Goal: Task Accomplishment & Management: Complete application form

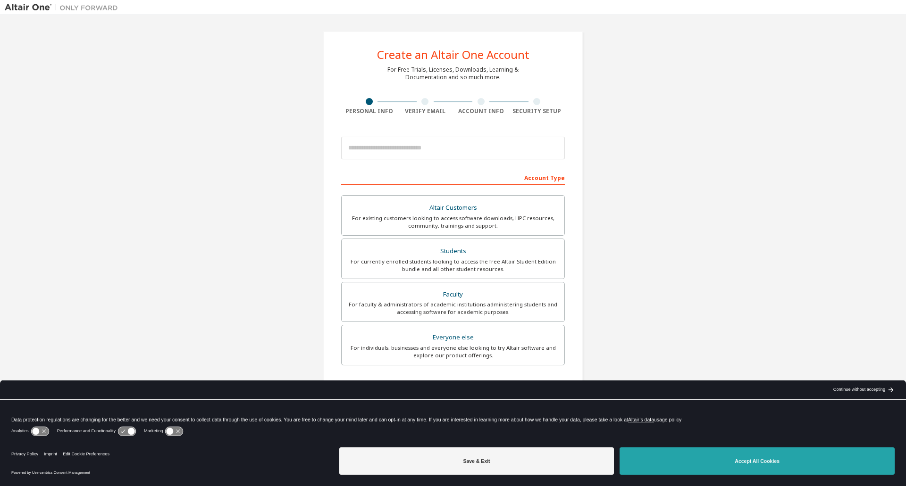
click at [735, 463] on button "Accept All Cookies" at bounding box center [756, 461] width 275 height 27
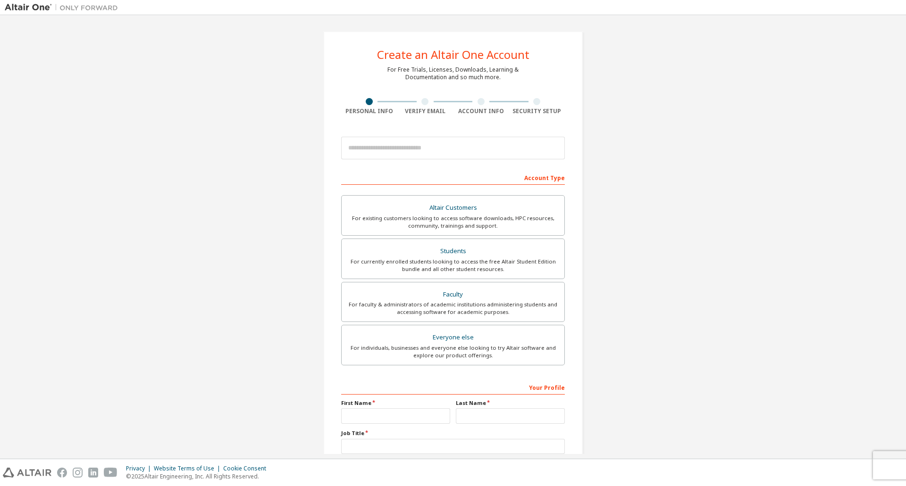
click at [729, 318] on div "Create an Altair One Account For Free Trials, Licenses, Downloads, Learning & D…" at bounding box center [453, 270] width 896 height 500
click at [472, 209] on div "Altair Customers" at bounding box center [452, 207] width 211 height 13
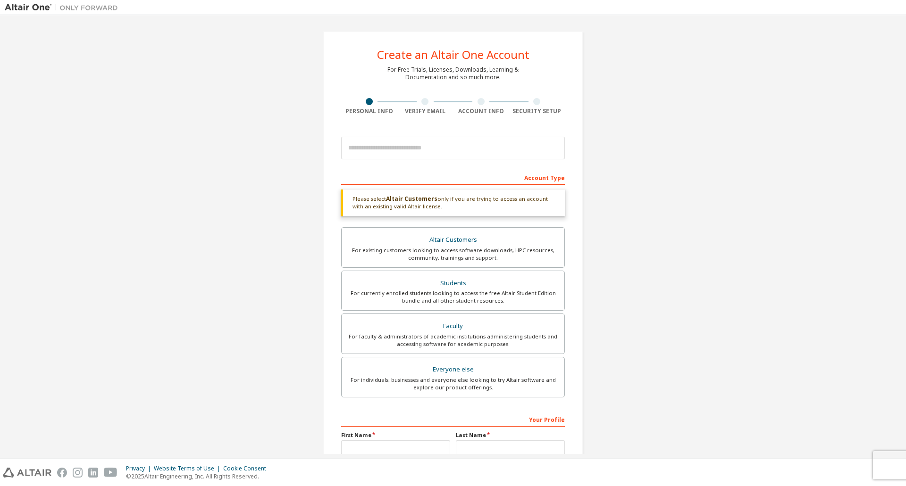
click at [737, 308] on div "Create an Altair One Account For Free Trials, Licenses, Downloads, Learning & D…" at bounding box center [453, 286] width 896 height 532
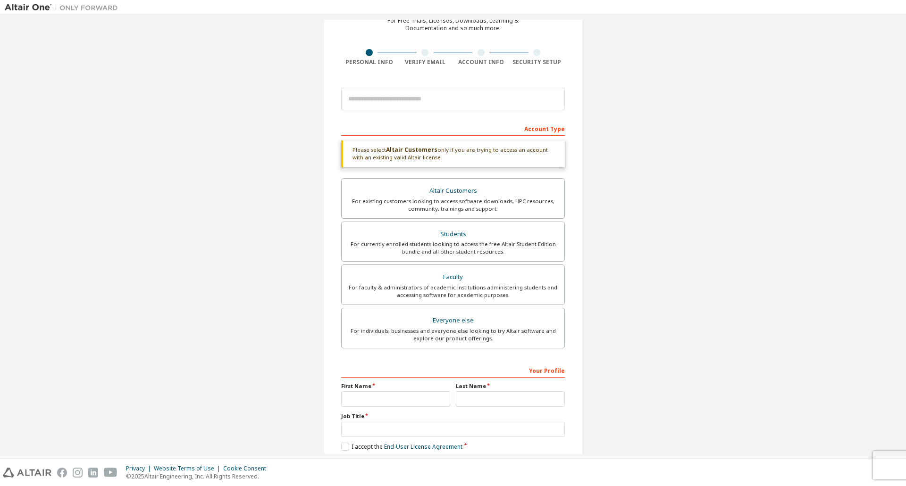
scroll to position [97, 0]
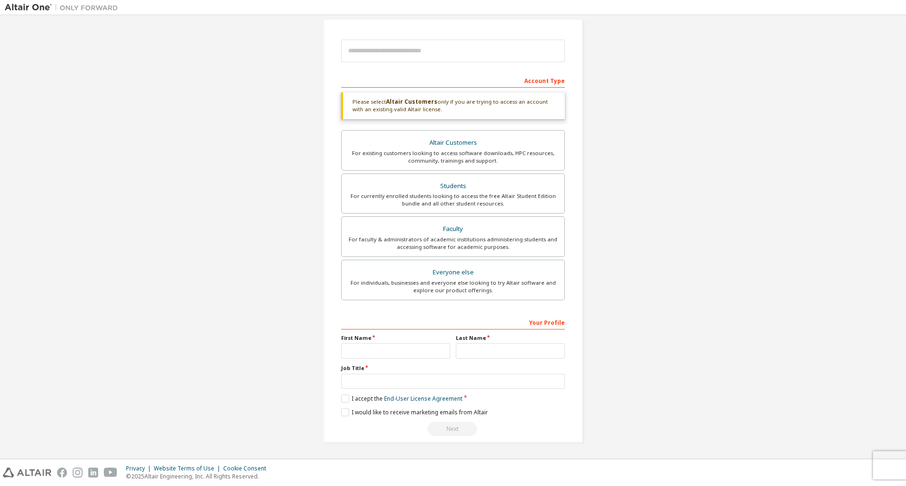
click at [190, 192] on div "Create an Altair One Account For Free Trials, Licenses, Downloads, Learning & D…" at bounding box center [453, 189] width 896 height 532
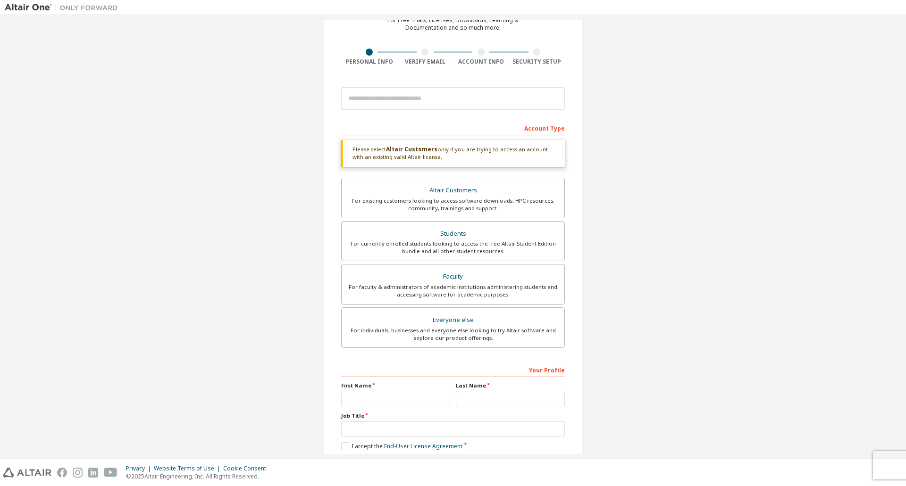
scroll to position [0, 0]
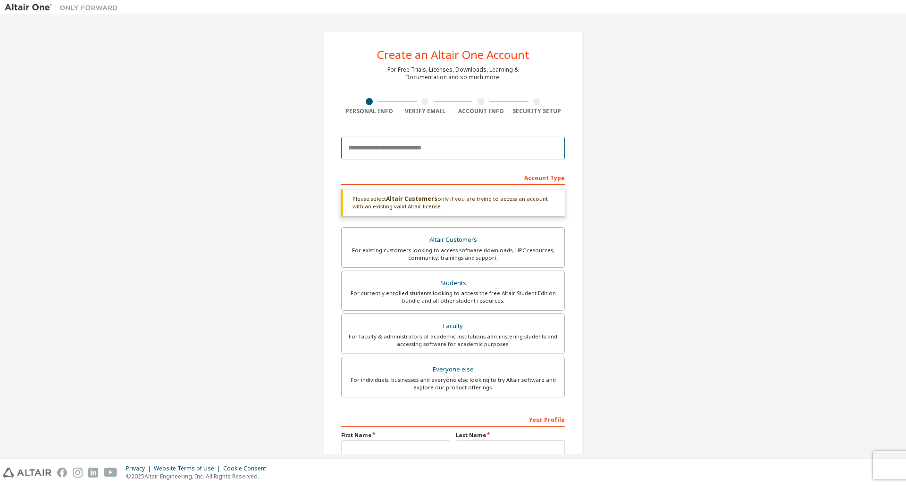
click at [400, 155] on input "email" at bounding box center [453, 148] width 224 height 23
click at [248, 157] on div "Create an Altair One Account For Free Trials, Licenses, Downloads, Learning & D…" at bounding box center [453, 286] width 896 height 532
click at [367, 140] on input "email" at bounding box center [453, 148] width 224 height 23
type input "**********"
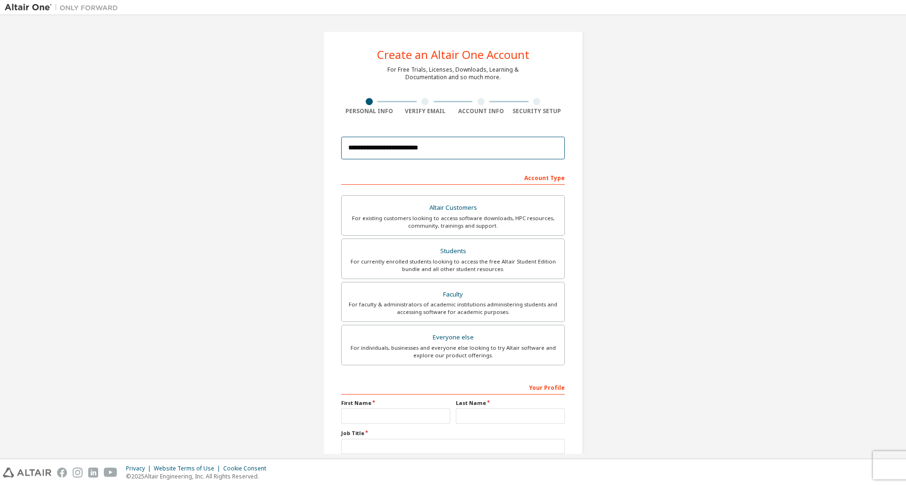
click at [366, 155] on input "**********" at bounding box center [453, 148] width 224 height 23
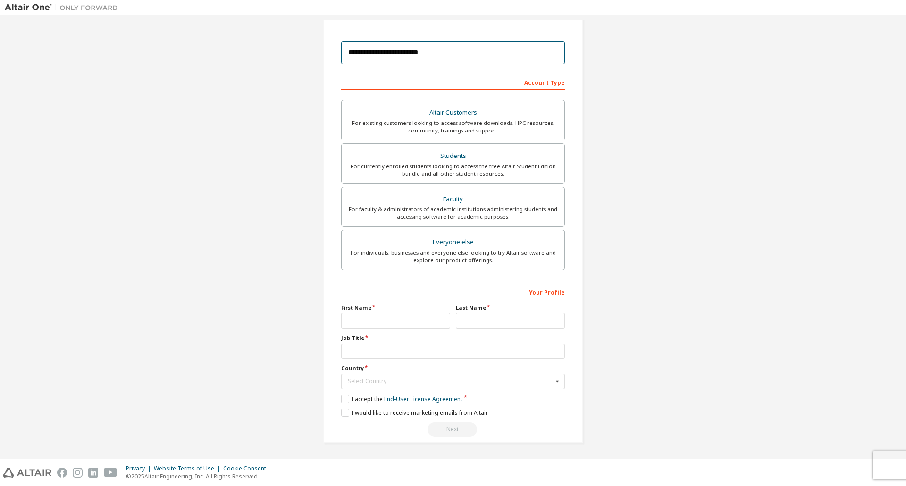
scroll to position [96, 0]
click at [388, 313] on input "text" at bounding box center [395, 321] width 109 height 16
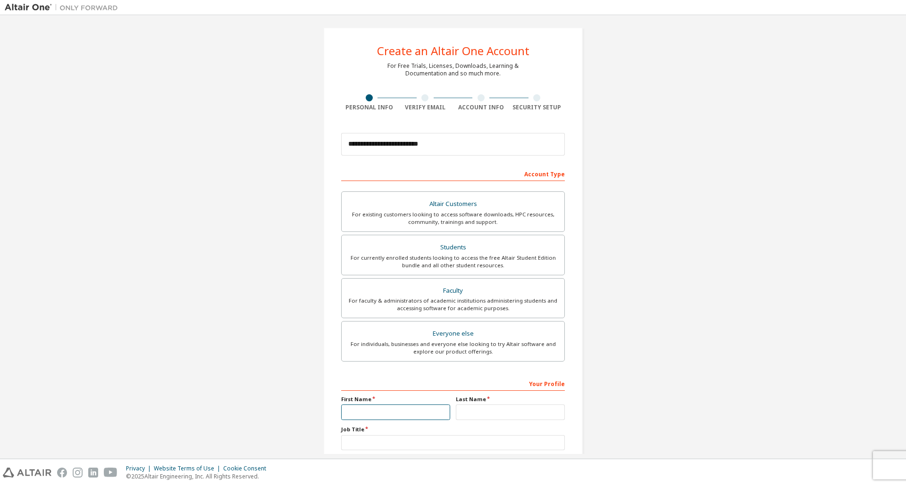
scroll to position [0, 0]
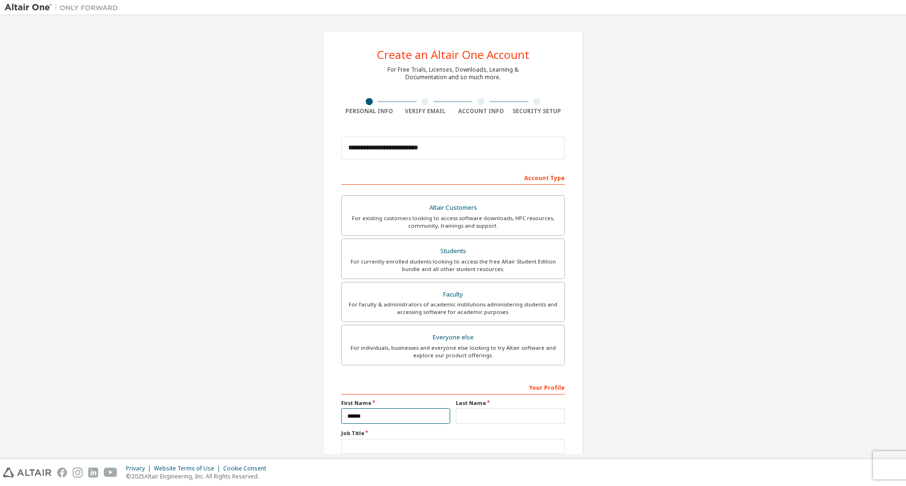
type input "******"
type input "*********"
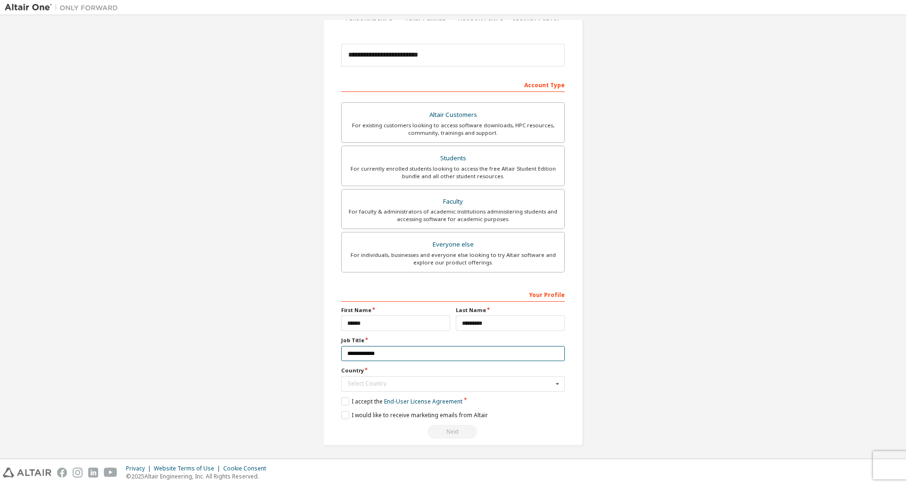
scroll to position [96, 0]
type input "**********"
click at [347, 397] on label "I accept the End-User License Agreement" at bounding box center [401, 399] width 121 height 8
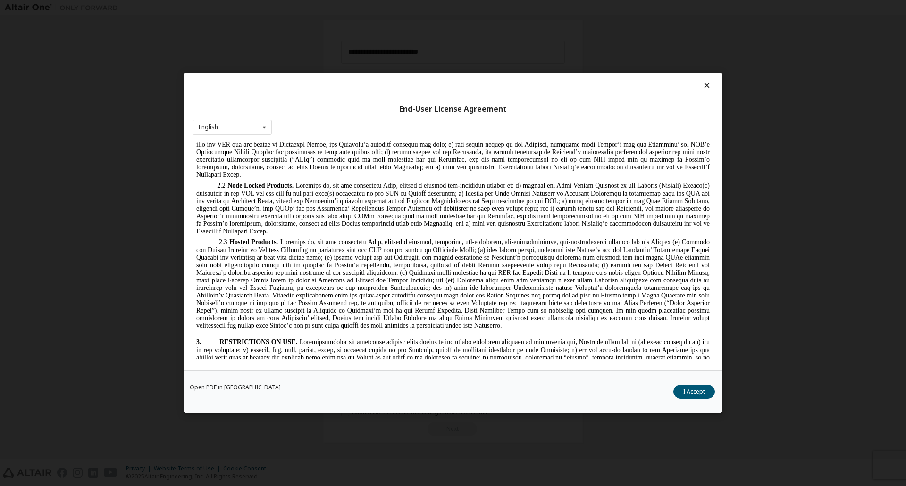
scroll to position [802, 0]
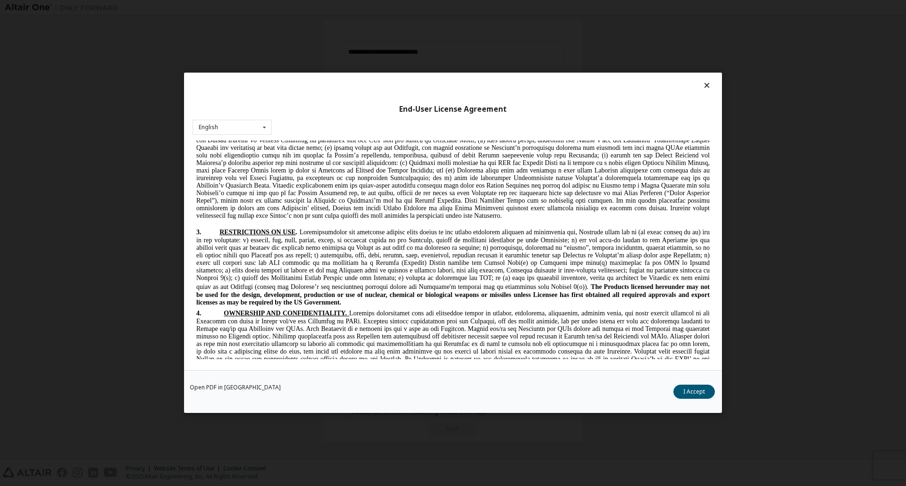
click at [718, 390] on div "Open PDF in New Tab I Accept" at bounding box center [453, 392] width 538 height 43
click at [713, 390] on button "I Accept" at bounding box center [694, 392] width 42 height 14
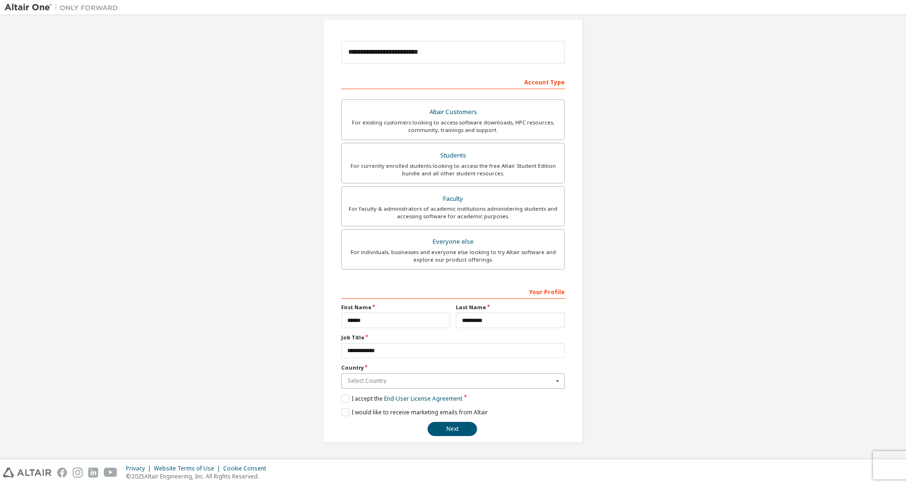
click at [456, 385] on input "text" at bounding box center [453, 381] width 223 height 15
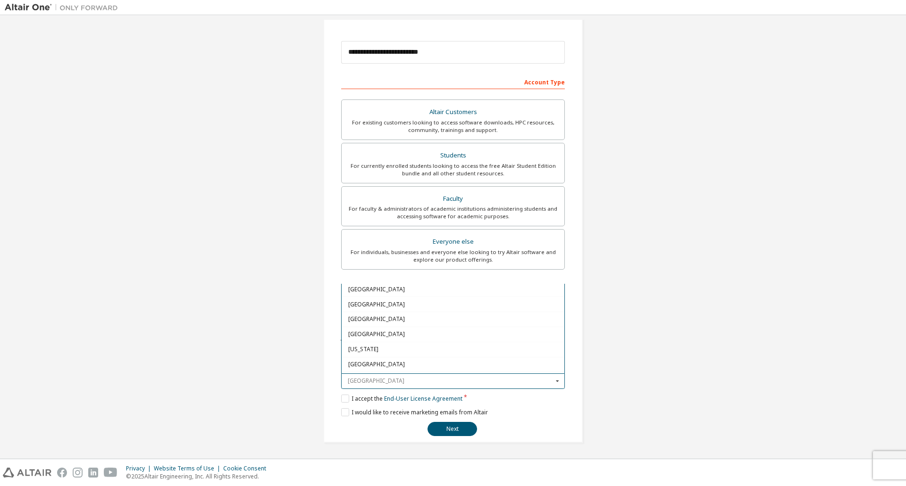
scroll to position [1132, 0]
click at [412, 335] on div "[GEOGRAPHIC_DATA]" at bounding box center [453, 330] width 223 height 15
type input "***"
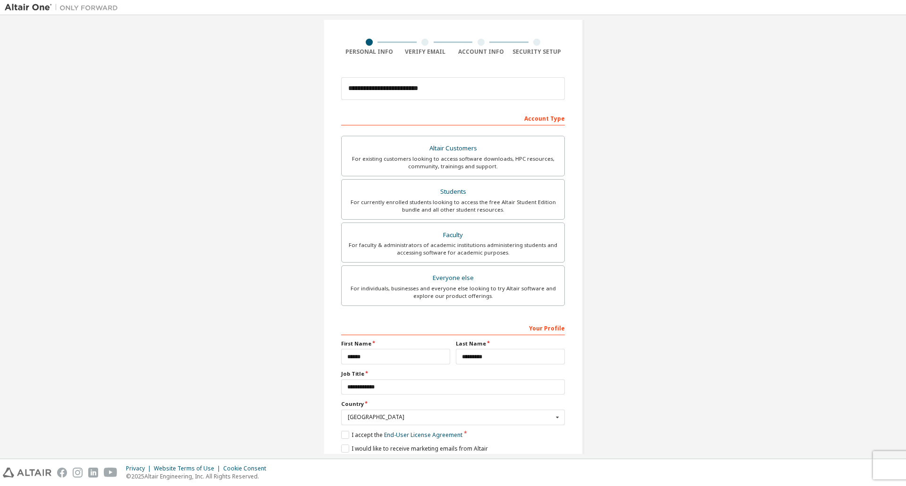
scroll to position [96, 0]
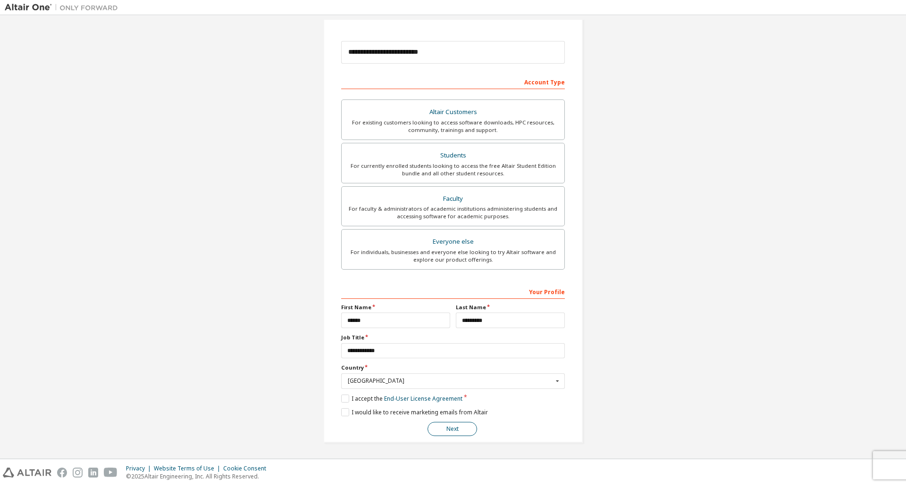
click at [463, 431] on button "Next" at bounding box center [452, 429] width 50 height 14
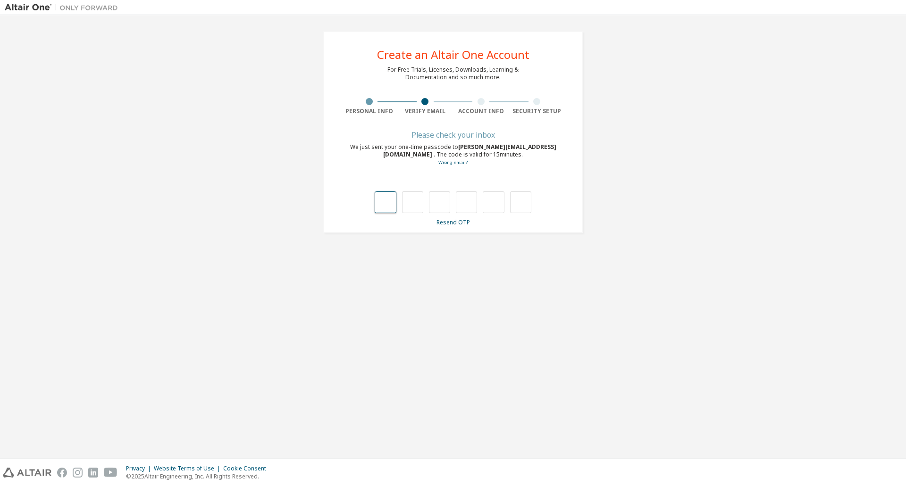
drag, startPoint x: 393, startPoint y: 204, endPoint x: 386, endPoint y: 208, distance: 8.7
click at [392, 205] on input "text" at bounding box center [385, 203] width 21 height 22
click at [386, 208] on input "text" at bounding box center [385, 203] width 21 height 22
type input "*"
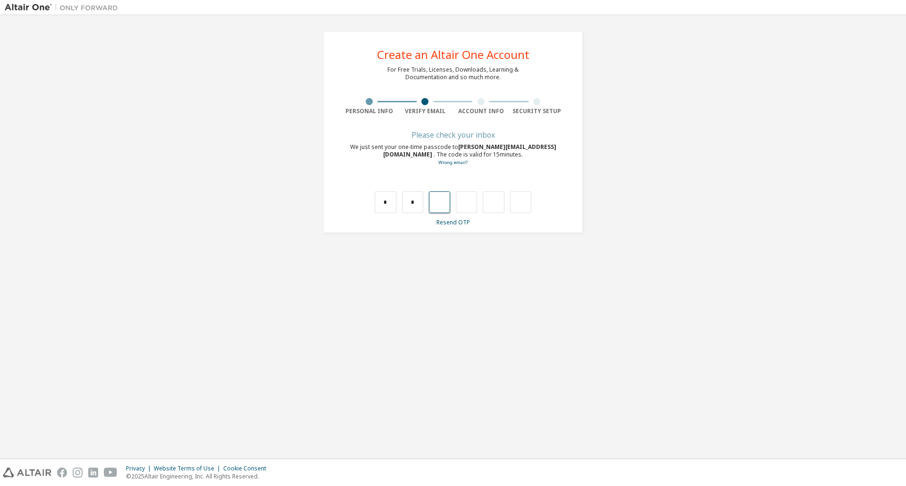
type input "*"
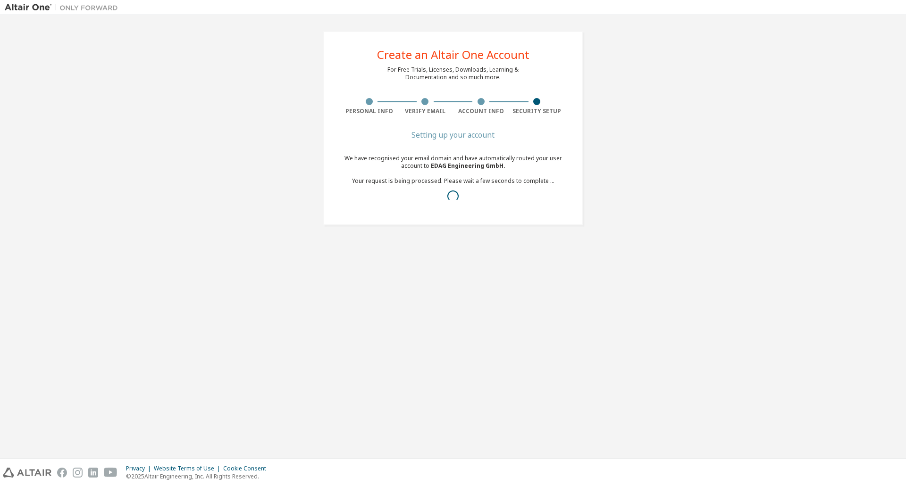
click at [239, 229] on div "Create an Altair One Account For Free Trials, Licenses, Downloads, Learning & D…" at bounding box center [453, 128] width 896 height 217
